Goal: Register for event/course

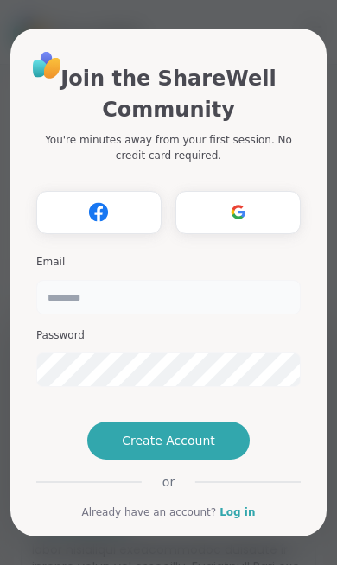
click at [201, 280] on input "email" at bounding box center [168, 297] width 265 height 35
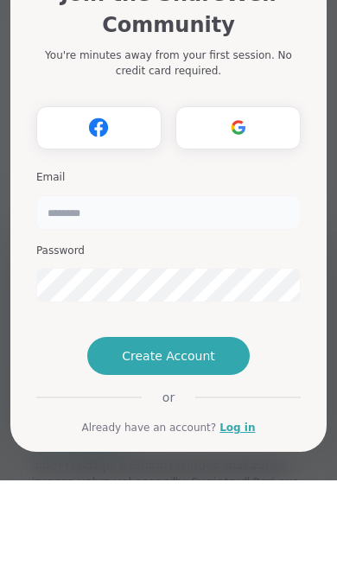
type input "**********"
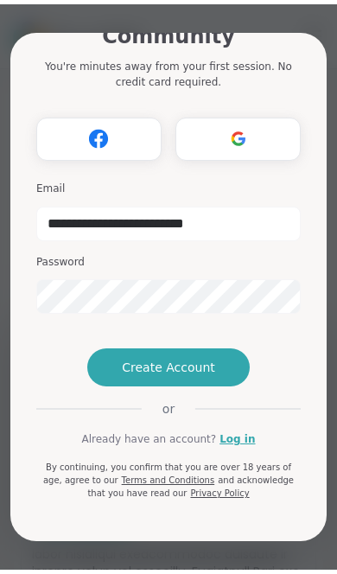
scroll to position [81, 0]
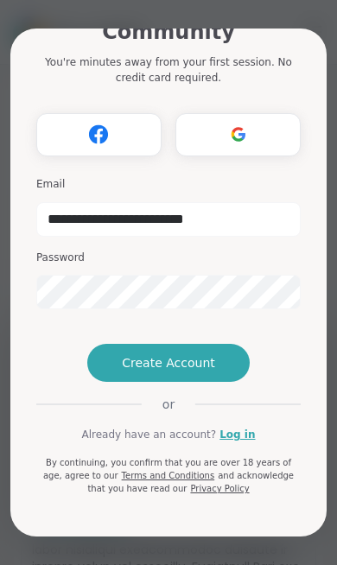
click at [272, 113] on button "Register with Google" at bounding box center [238, 134] width 125 height 43
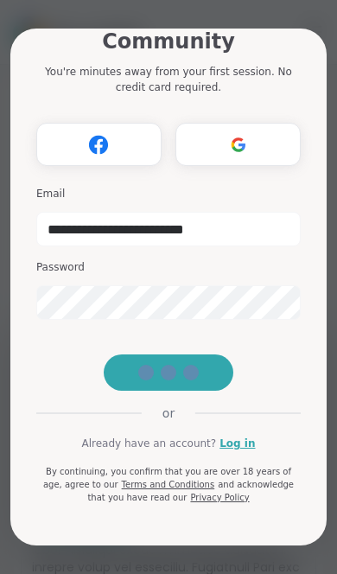
scroll to position [71, 0]
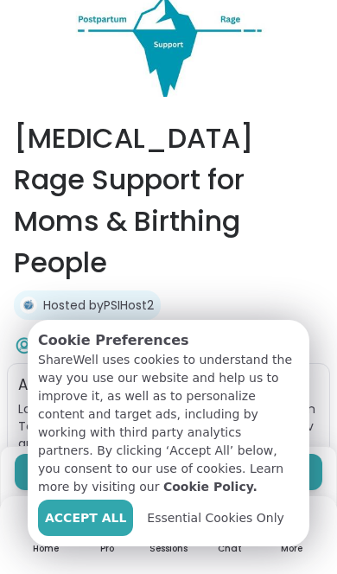
select select "**"
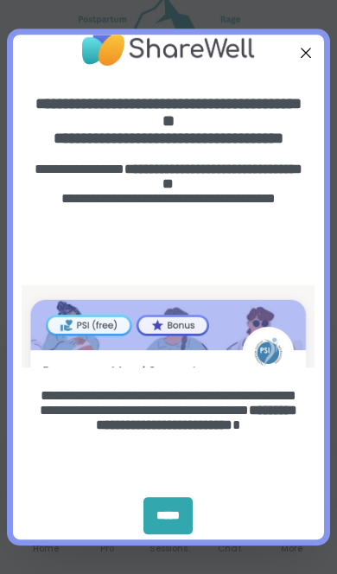
scroll to position [26, 0]
click at [169, 527] on div "*****" at bounding box center [168, 515] width 49 height 37
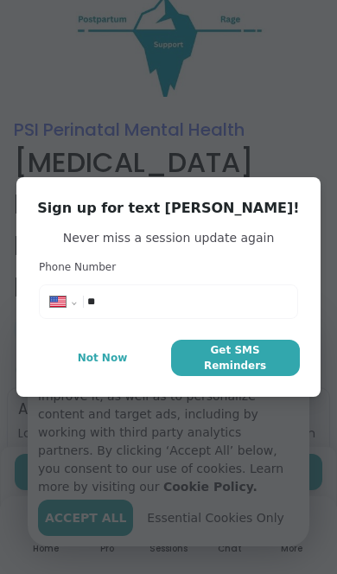
click at [110, 358] on span "Not Now" at bounding box center [103, 358] width 50 height 16
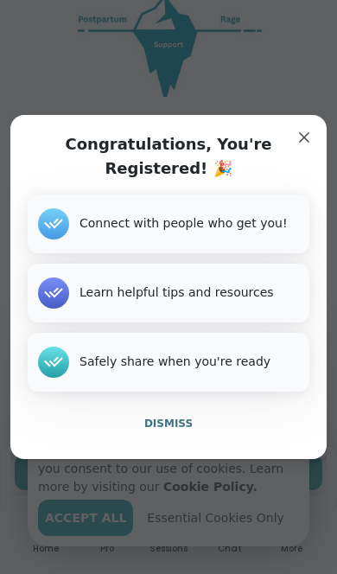
click at [319, 130] on div "Congratulations, You're Registered! 🎉 Connect with people who get you! Learn he…" at bounding box center [168, 287] width 316 height 344
click at [164, 427] on span "Dismiss" at bounding box center [168, 424] width 48 height 12
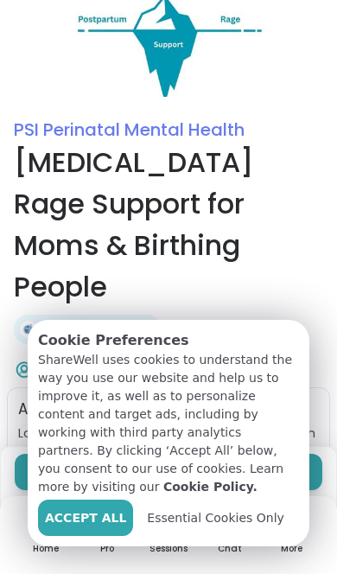
click at [263, 315] on div "Hosted by PSIHost2" at bounding box center [169, 329] width 310 height 29
click at [203, 524] on span "Essential Cookies Only" at bounding box center [215, 518] width 137 height 18
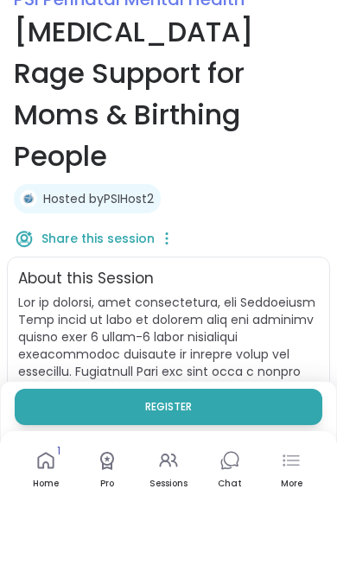
scroll to position [131, 0]
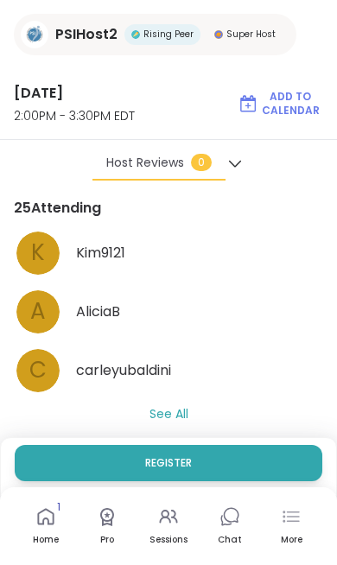
click at [181, 405] on button "See All" at bounding box center [169, 414] width 39 height 18
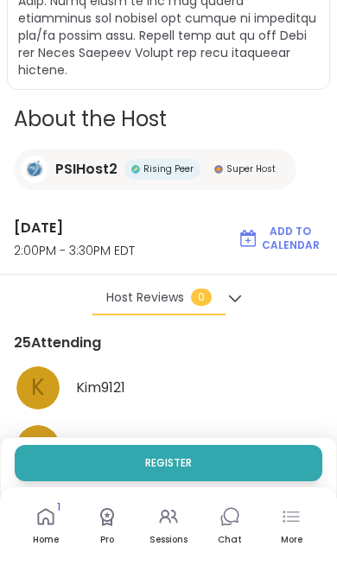
scroll to position [1055, 0]
click at [170, 467] on span "Register" at bounding box center [168, 463] width 47 height 14
select select "**"
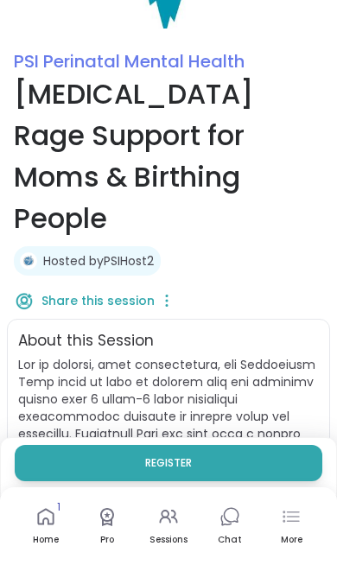
scroll to position [0, 0]
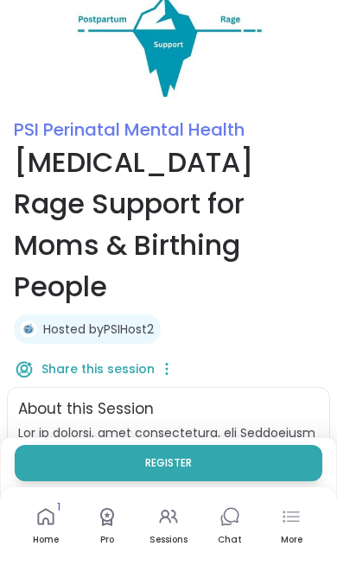
click at [310, 552] on div "More" at bounding box center [291, 527] width 52 height 64
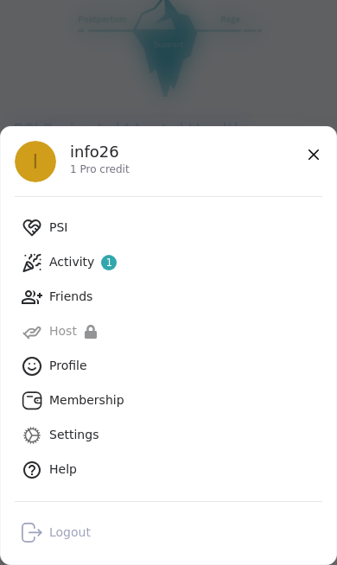
click at [65, 254] on div "Activity 1" at bounding box center [82, 262] width 67 height 17
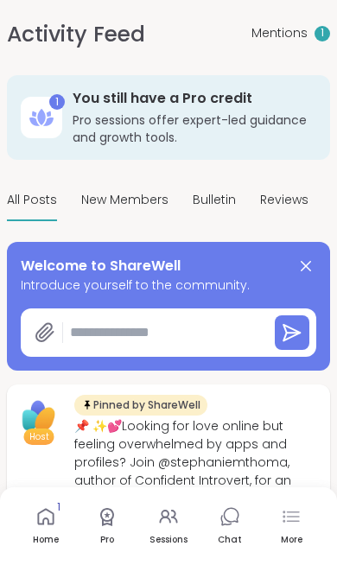
click at [312, 521] on div "More" at bounding box center [291, 527] width 52 height 64
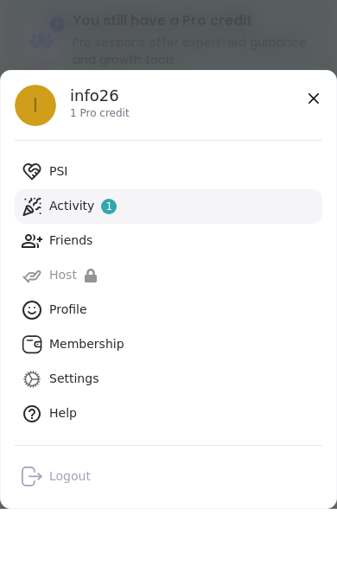
type textarea "*"
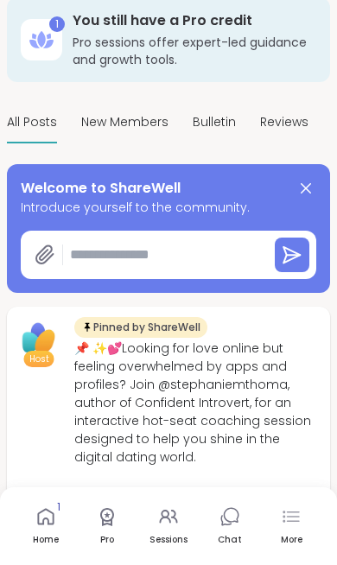
click at [313, 559] on div "More" at bounding box center [291, 527] width 52 height 64
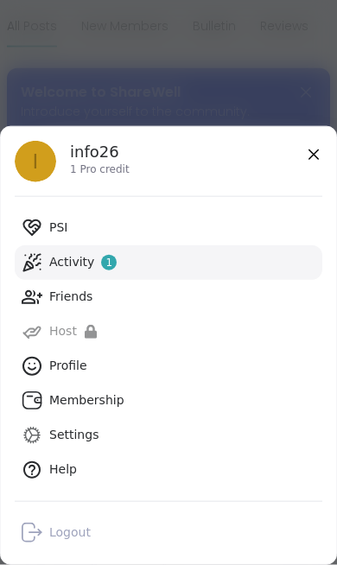
scroll to position [174, 0]
click at [69, 542] on div "Logout" at bounding box center [69, 533] width 41 height 17
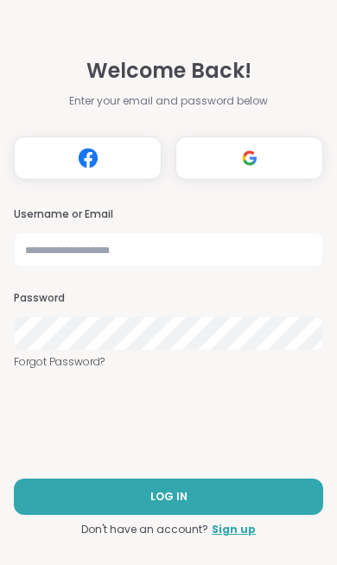
click at [279, 160] on button "Log in with Google" at bounding box center [250, 158] width 148 height 43
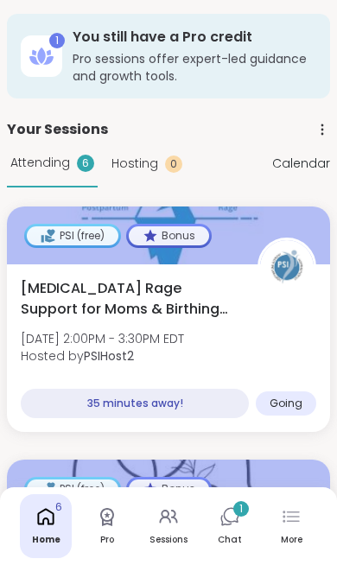
click at [240, 507] on span "1" at bounding box center [240, 509] width 3 height 15
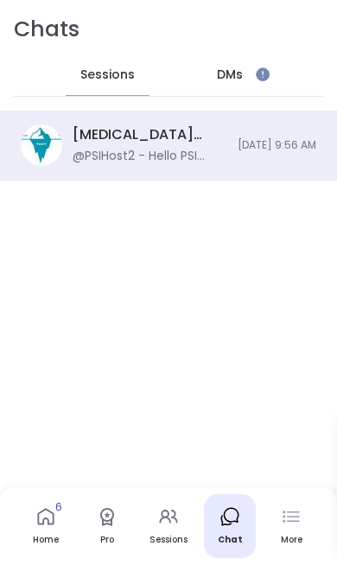
click at [98, 153] on div "@PSIHost2 - Hello PSI group members! A friendly reminder: We will allow up to 1…" at bounding box center [150, 156] width 155 height 17
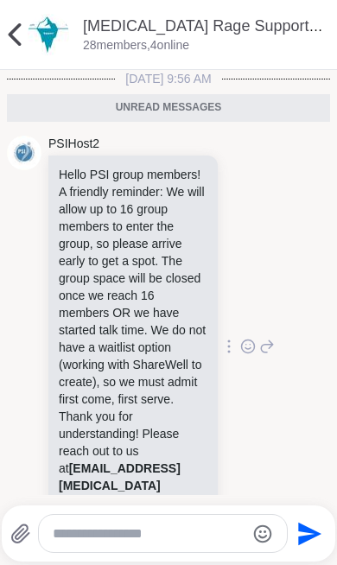
click at [17, 20] on icon at bounding box center [14, 34] width 35 height 35
